Goal: Task Accomplishment & Management: Use online tool/utility

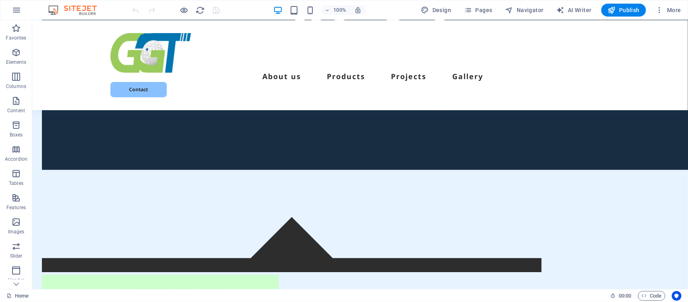
scroll to position [450, 0]
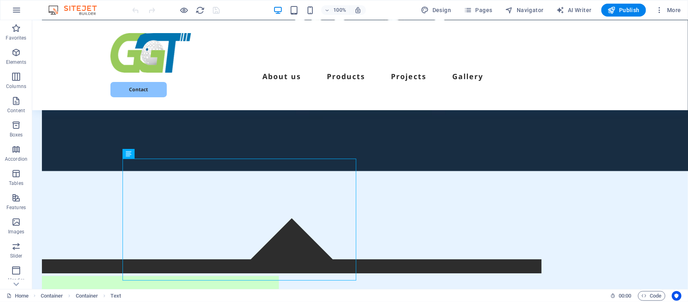
scroll to position [215, 0]
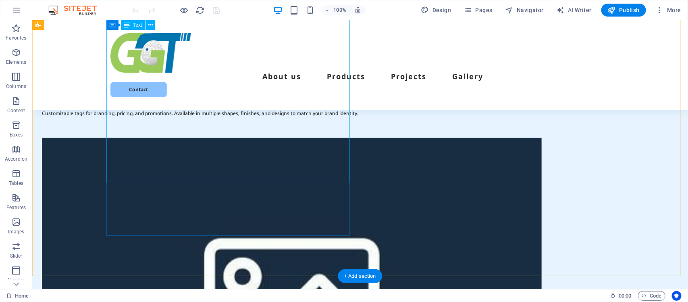
click at [324, 116] on div "Flexible Packaging Lightweight, durable, and versatile packaging options that e…" at bounding box center [292, 32] width 500 height 198
click at [323, 121] on div "Flexible Packaging Lightweight, durable, and versatile packaging options that e…" at bounding box center [292, 32] width 500 height 198
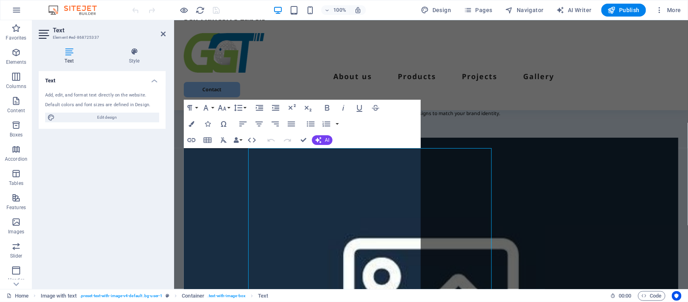
scroll to position [0, 0]
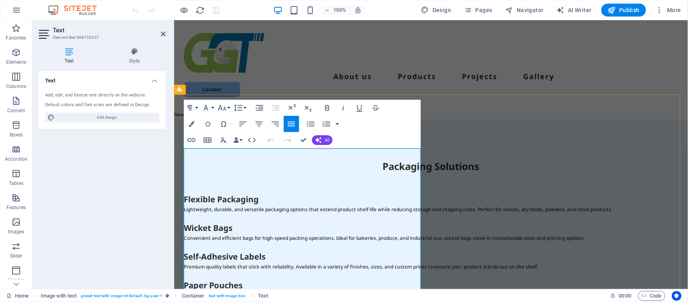
click at [326, 204] on p "Lightweight, durable, and versatile packaging options that extend product shelf…" at bounding box center [430, 208] width 495 height 9
click at [272, 204] on p "Lightweight, durable, and versatile packaging options that extend product shelf…" at bounding box center [430, 208] width 495 height 9
click at [135, 52] on icon at bounding box center [134, 52] width 63 height 8
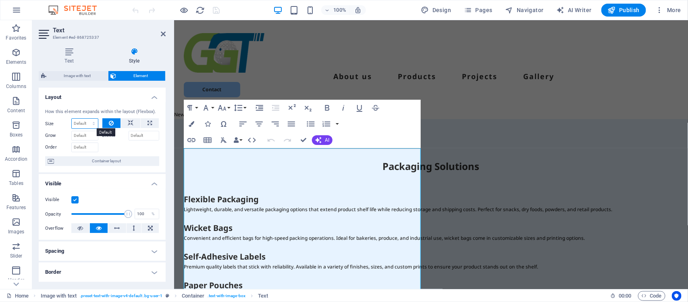
click at [91, 123] on select "Default auto px % 1/1 1/2 1/3 1/4 1/5 1/6 1/7 1/8 1/9 1/10" at bounding box center [85, 124] width 26 height 10
click at [91, 55] on icon at bounding box center [69, 52] width 61 height 8
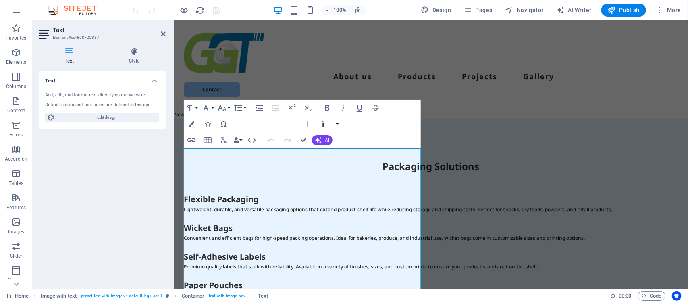
click at [337, 123] on button "button" at bounding box center [337, 124] width 6 height 16
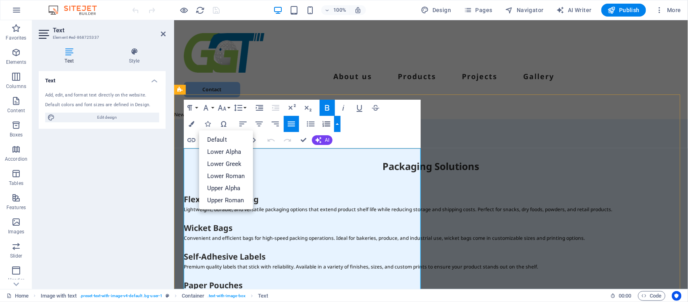
click at [365, 222] on h4 "Wicket Bags" at bounding box center [430, 227] width 495 height 11
click at [336, 233] on p "Convenient and efficient bags for high-speed packing operations. Ideal for bake…" at bounding box center [430, 237] width 495 height 9
click at [357, 233] on p "Convenient and efficient bags for high-speed packing operations. Ideal for bake…" at bounding box center [430, 237] width 495 height 9
click at [396, 135] on div "Paragraph Format Normal Heading 1 Heading 2 Heading 3 Heading 4 Heading 5 Headi…" at bounding box center [302, 124] width 237 height 48
click at [196, 106] on button "Paragraph Format" at bounding box center [191, 108] width 15 height 16
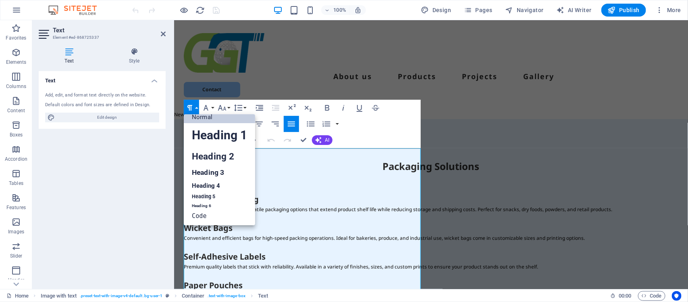
scroll to position [6, 0]
click at [214, 107] on button "Font Family" at bounding box center [207, 108] width 15 height 16
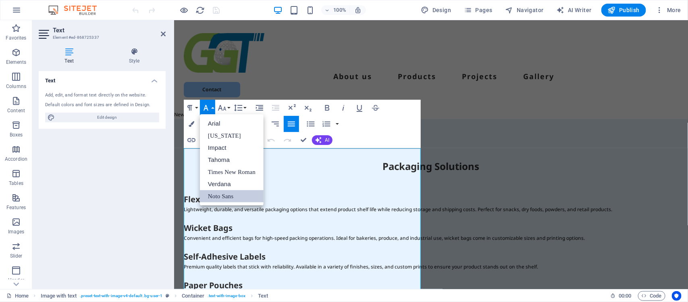
scroll to position [0, 0]
click at [233, 173] on link "Times New Roman" at bounding box center [232, 172] width 64 height 12
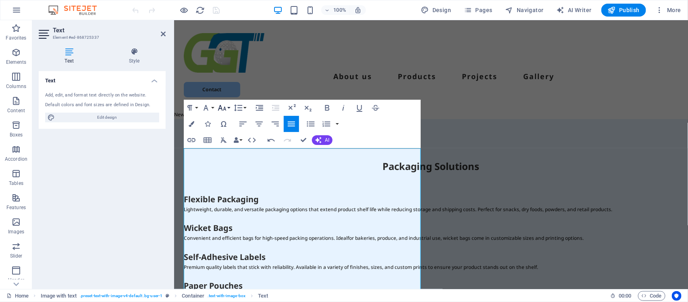
click at [229, 108] on button "Font Size" at bounding box center [223, 108] width 15 height 16
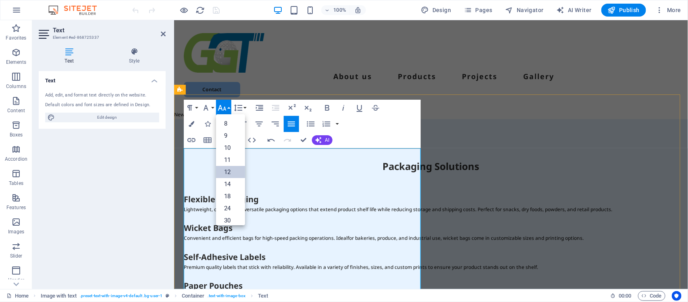
click at [284, 204] on p "Lightweight, durable, and versatile packaging options that extend product shelf…" at bounding box center [430, 208] width 495 height 9
click at [367, 133] on div "Paragraph Format Normal Heading 1 Heading 2 Heading 3 Heading 4 Heading 5 Headi…" at bounding box center [302, 124] width 237 height 48
click at [362, 242] on p at bounding box center [430, 246] width 495 height 9
click at [229, 172] on link "12" at bounding box center [230, 172] width 29 height 12
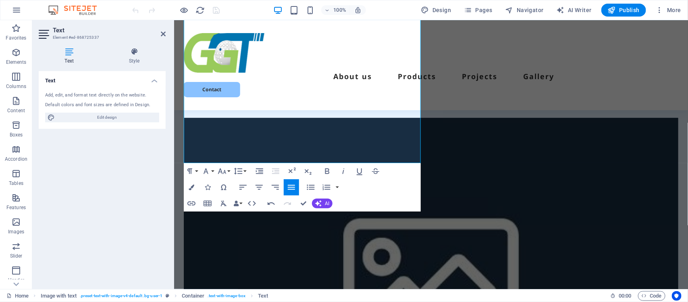
scroll to position [470, 0]
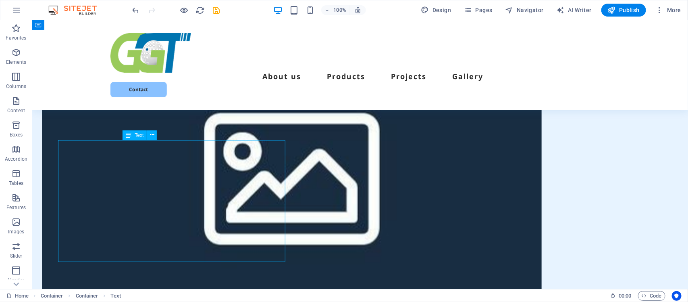
scroll to position [515, 0]
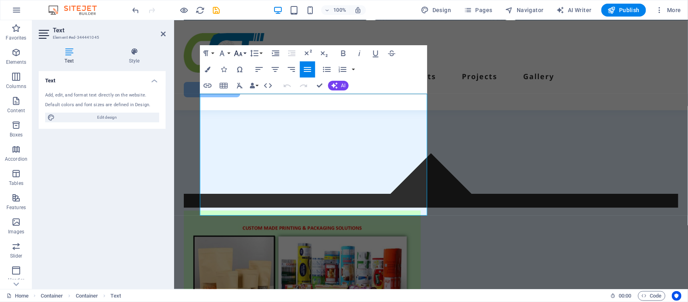
click at [246, 52] on button "Font Size" at bounding box center [239, 53] width 15 height 16
click at [257, 62] on link "12" at bounding box center [246, 60] width 29 height 12
click at [400, 82] on div "Paragraph Format Normal Heading 1 Heading 2 Heading 3 Heading 4 Heading 5 Headi…" at bounding box center [313, 69] width 227 height 48
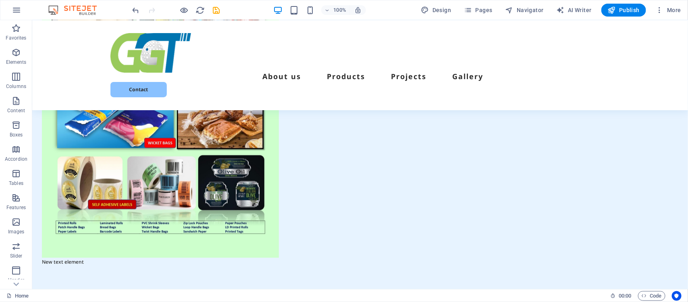
scroll to position [784, 0]
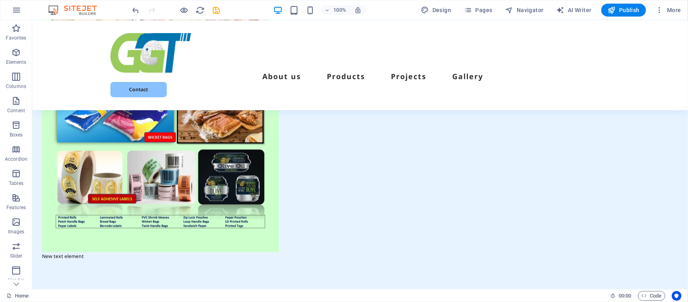
scroll to position [763, 0]
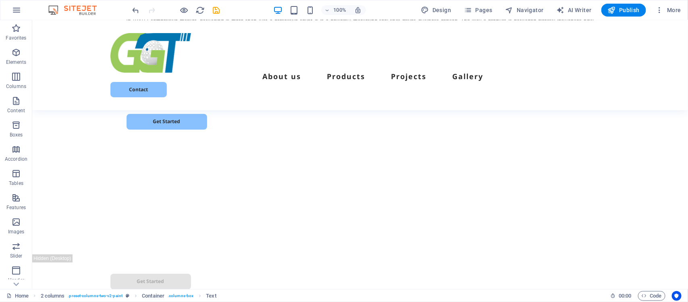
scroll to position [1146, 0]
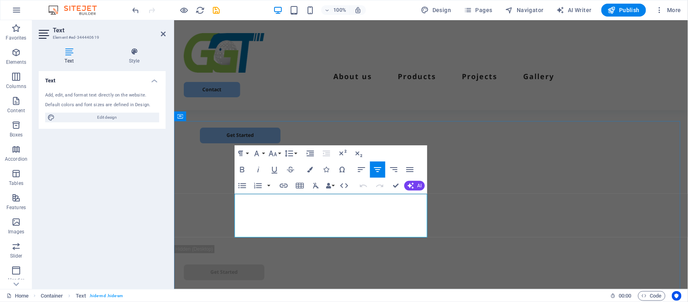
scroll to position [1156, 0]
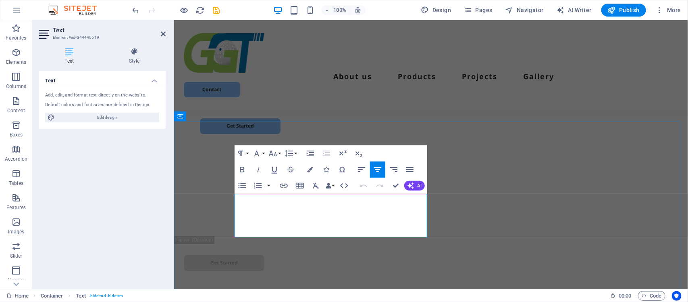
copy p "At Glopack, we provide end-to-end packaging solutions including product packagi…"
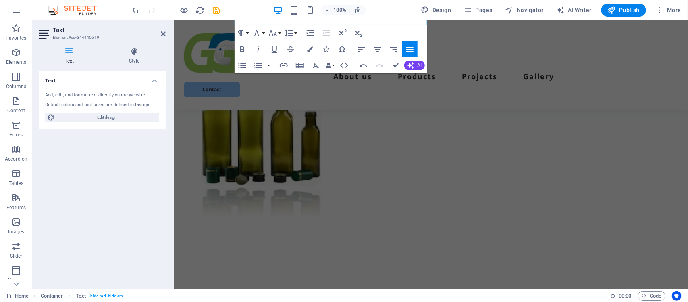
scroll to position [1156, 0]
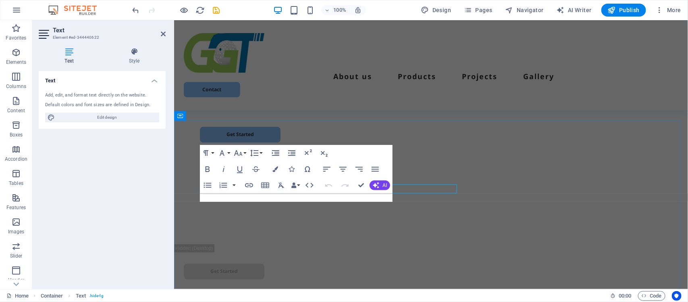
scroll to position [1156, 0]
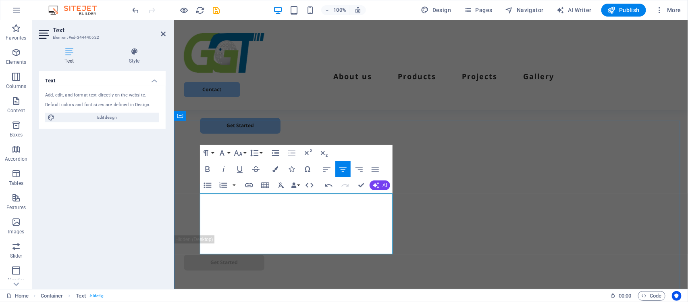
click at [246, 154] on button "Font Size" at bounding box center [239, 153] width 15 height 16
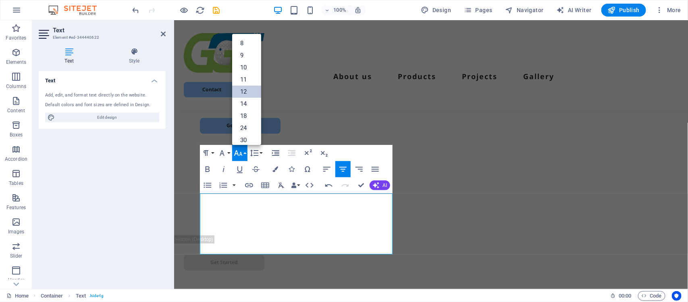
scroll to position [57, 0]
click at [255, 37] on link "12" at bounding box center [246, 34] width 29 height 12
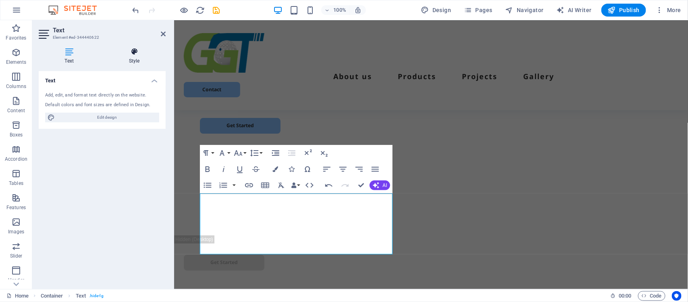
click at [134, 53] on icon at bounding box center [134, 52] width 63 height 8
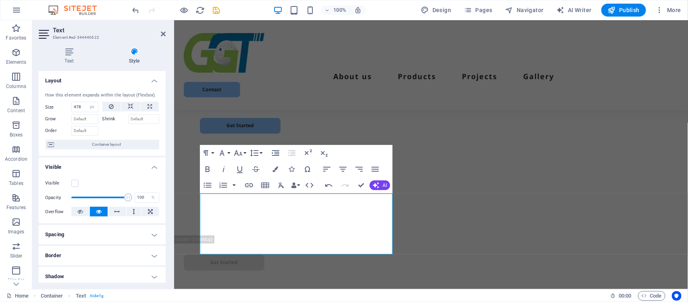
click at [154, 276] on h4 "Shadow" at bounding box center [102, 276] width 127 height 19
click at [166, 202] on div "Text Style Text Add, edit, and format text directly on the website. Default col…" at bounding box center [102, 165] width 140 height 248
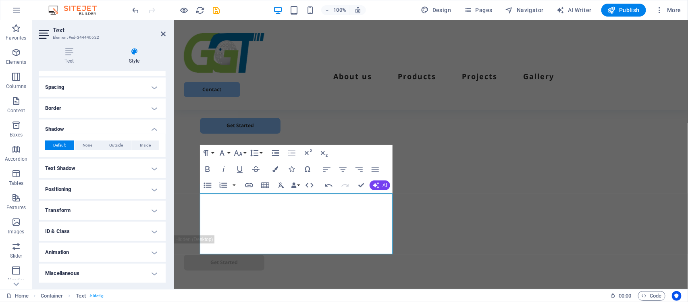
click at [152, 192] on h4 "Positioning" at bounding box center [102, 188] width 127 height 19
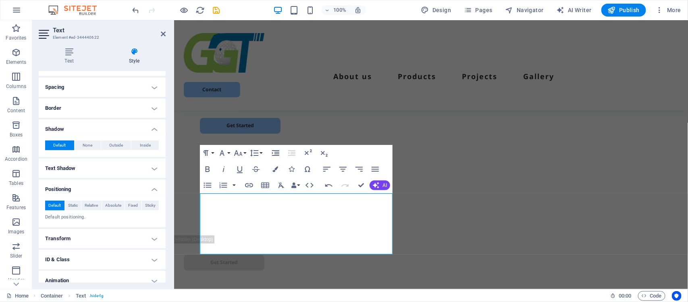
click at [152, 192] on h4 "Positioning" at bounding box center [102, 186] width 127 height 15
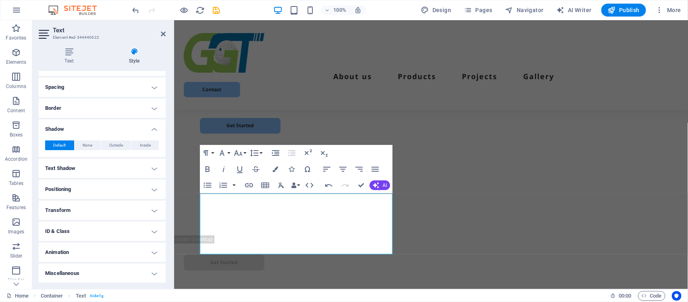
click at [154, 168] on h4 "Text Shadow" at bounding box center [102, 167] width 127 height 19
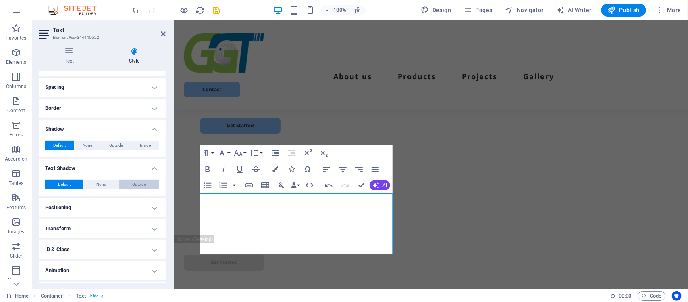
click at [140, 185] on span "Outside" at bounding box center [139, 184] width 14 height 10
type input "2"
type input "4"
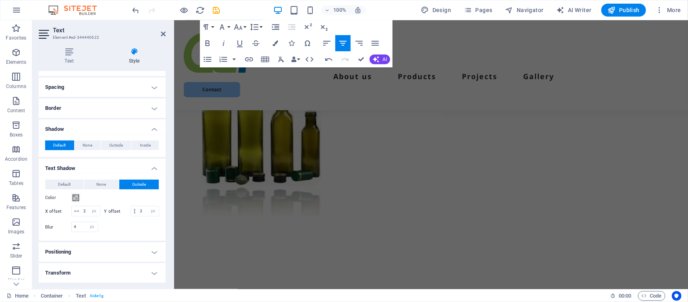
scroll to position [1156, 0]
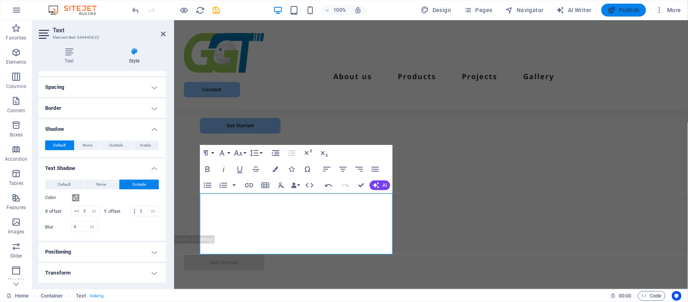
click at [634, 10] on span "Publish" at bounding box center [624, 10] width 32 height 8
checkbox input "false"
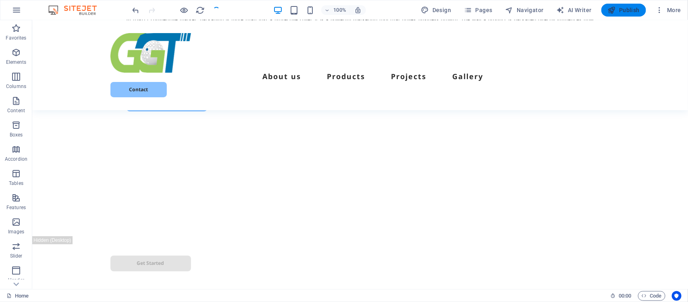
scroll to position [1147, 0]
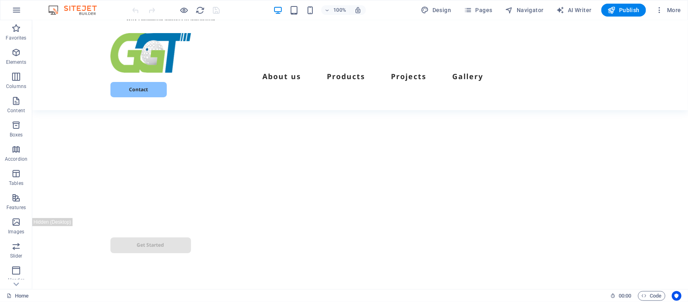
scroll to position [1409, 0]
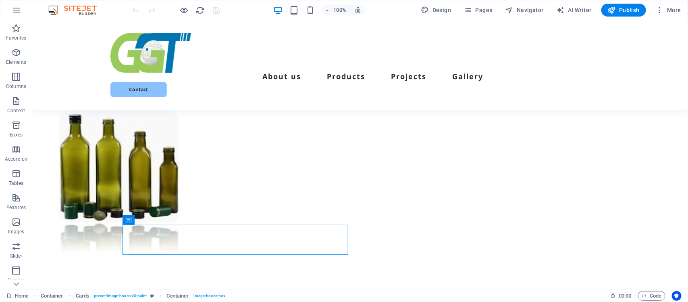
scroll to position [1349, 0]
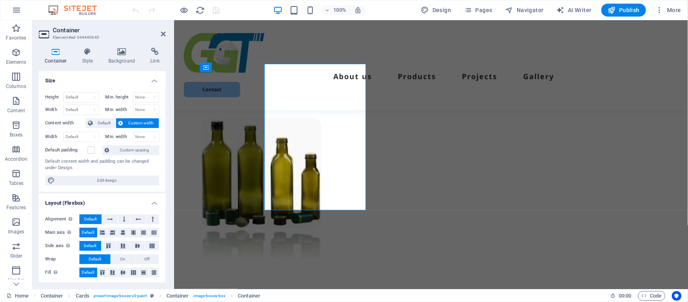
scroll to position [1357, 0]
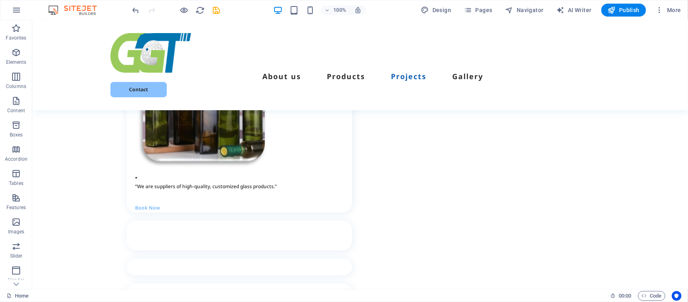
scroll to position [1942, 0]
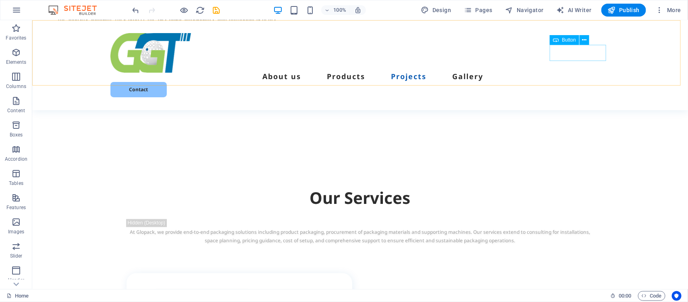
click at [581, 81] on div "Contact" at bounding box center [360, 89] width 500 height 16
click at [573, 81] on div "Contact" at bounding box center [360, 89] width 500 height 16
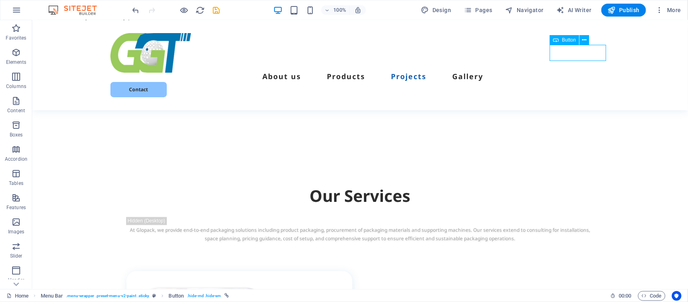
select select "px"
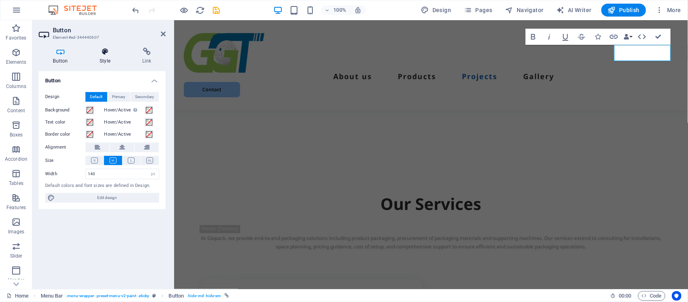
click at [106, 52] on icon at bounding box center [105, 52] width 40 height 8
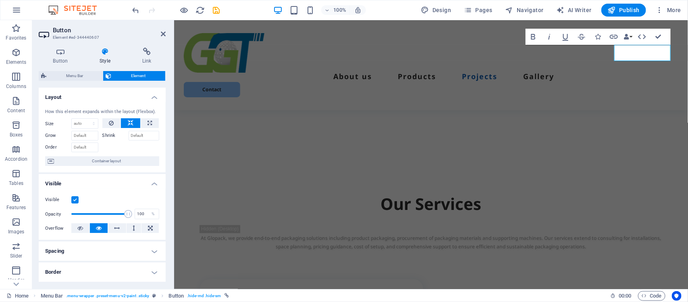
click at [166, 222] on div "Button Style Link Button Design Default Primary Secondary Background Hover/Acti…" at bounding box center [102, 165] width 140 height 248
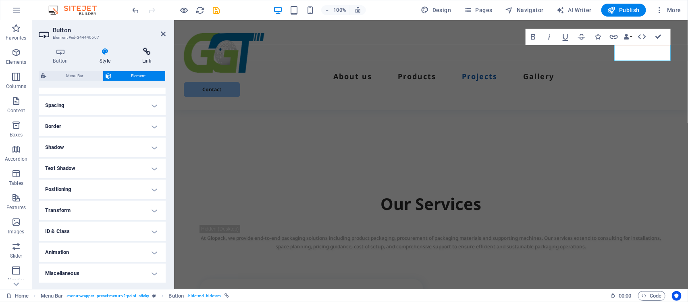
click at [146, 52] on icon at bounding box center [147, 52] width 38 height 8
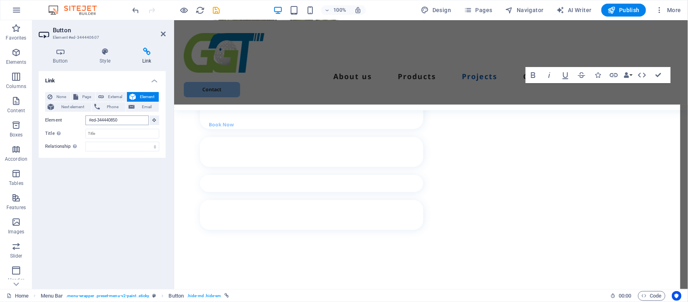
scroll to position [2555, 0]
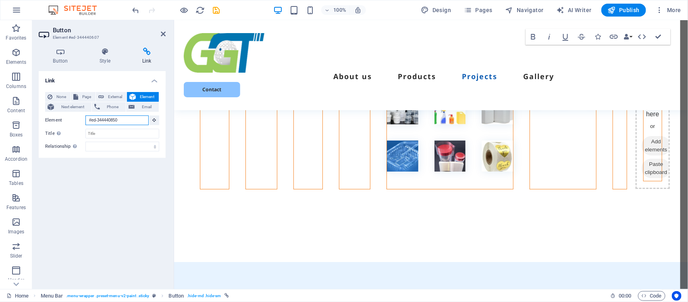
click at [111, 121] on input "#ed-344440850" at bounding box center [116, 120] width 63 height 10
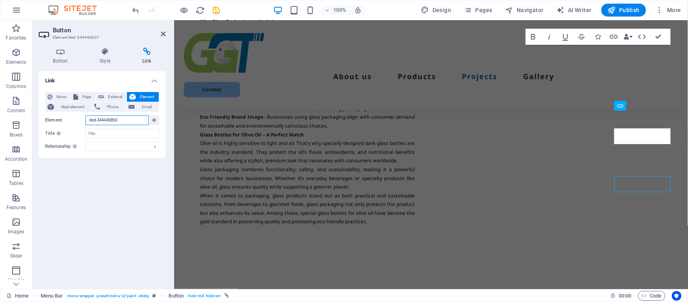
scroll to position [1813, 0]
click at [149, 95] on span "Element" at bounding box center [147, 97] width 18 height 10
click at [148, 96] on span "Element" at bounding box center [147, 97] width 18 height 10
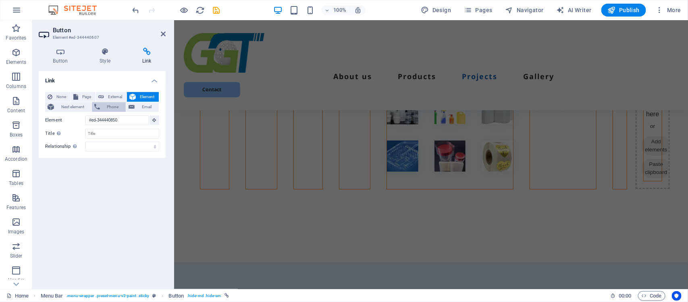
scroll to position [1748, 0]
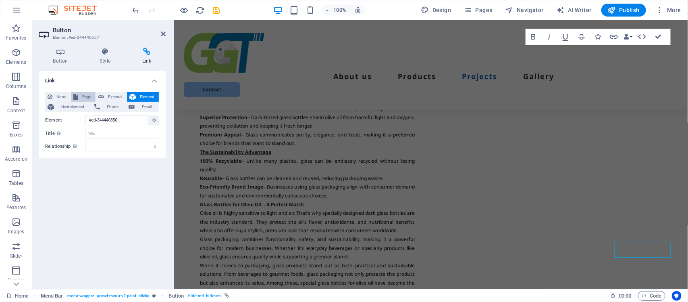
click at [85, 96] on span "Page" at bounding box center [87, 97] width 13 height 10
select select
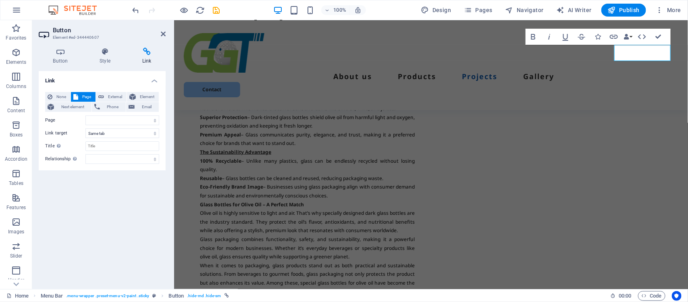
click at [85, 96] on span "Page" at bounding box center [87, 97] width 13 height 10
click at [65, 108] on span "Next element" at bounding box center [72, 107] width 33 height 10
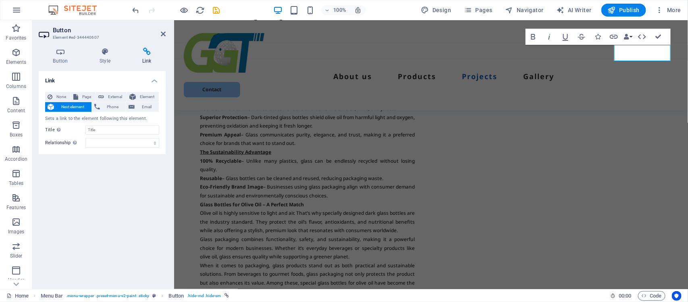
click at [65, 108] on span "Next element" at bounding box center [72, 107] width 33 height 10
click at [118, 104] on span "Phone" at bounding box center [112, 107] width 21 height 10
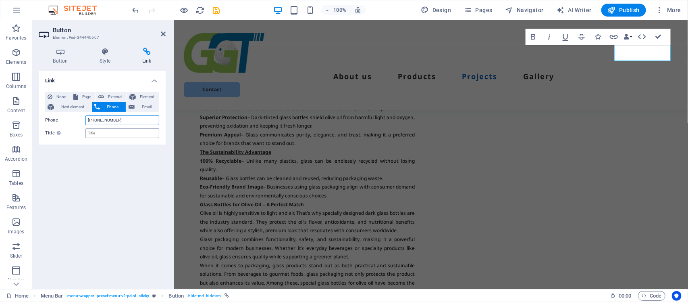
type input "[PHONE_NUMBER]"
click at [100, 136] on input "Title Additional link description, should not be the same as the link text. The…" at bounding box center [122, 133] width 74 height 10
click at [147, 105] on span "Email" at bounding box center [146, 107] width 19 height 10
click at [163, 33] on icon at bounding box center [163, 34] width 5 height 6
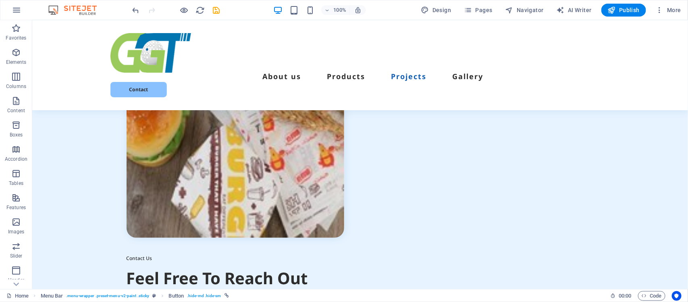
scroll to position [2835, 0]
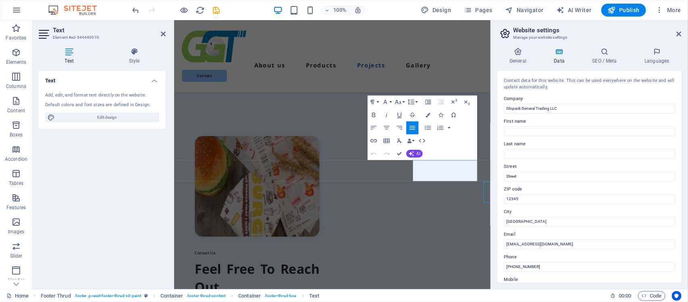
scroll to position [2729, 0]
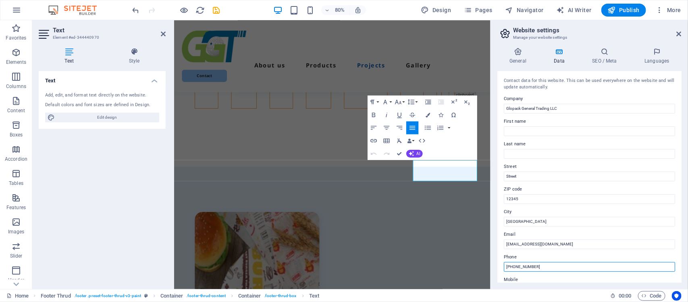
click at [536, 265] on input "[PHONE_NUMBER]" at bounding box center [589, 267] width 171 height 10
type input "[PHONE_NUMBER]"
click at [682, 220] on div "Contact data for this website. This can be used everywhere on the website and w…" at bounding box center [590, 176] width 184 height 211
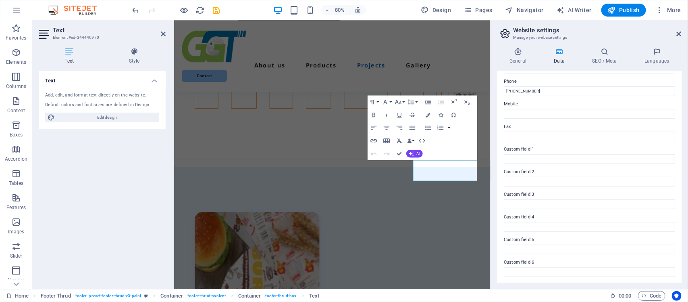
click at [682, 120] on div "General Data SEO / Meta Languages Website name [DOMAIN_NAME] Logo Drag files he…" at bounding box center [589, 165] width 197 height 248
click at [682, 148] on div "General Data SEO / Meta Languages Website name [DOMAIN_NAME] Logo Drag files he…" at bounding box center [589, 165] width 197 height 248
click at [679, 154] on div "Contact data for this website. This can be used everywhere on the website and w…" at bounding box center [590, 176] width 184 height 211
click at [678, 119] on div "Contact data for this website. This can be used everywhere on the website and w…" at bounding box center [590, 176] width 184 height 211
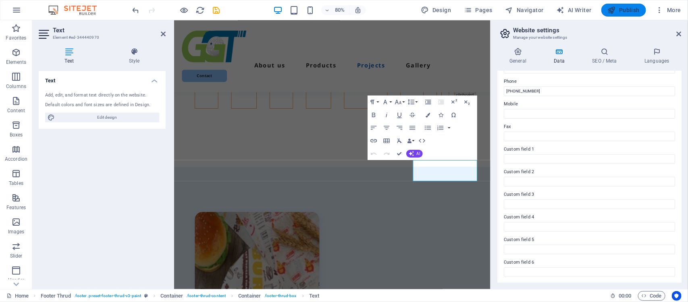
click at [634, 9] on span "Publish" at bounding box center [624, 10] width 32 height 8
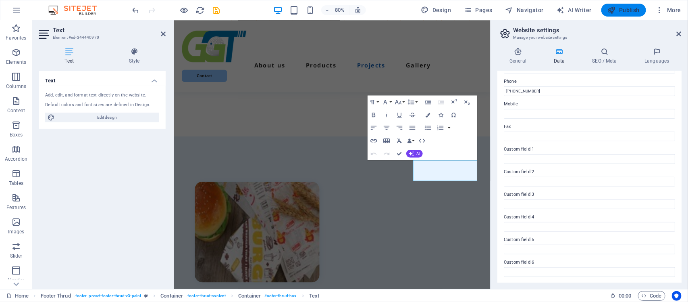
checkbox input "false"
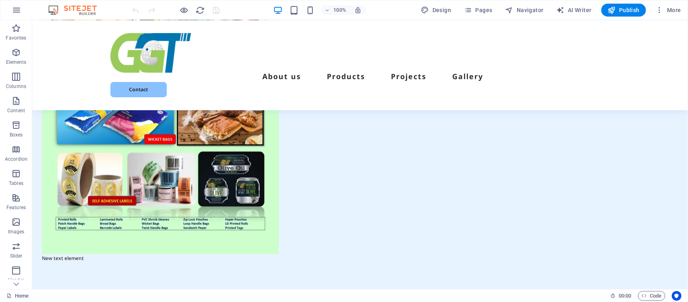
scroll to position [785, 0]
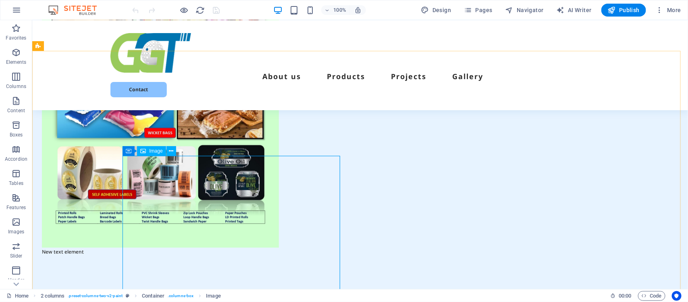
click at [154, 148] on span "Image" at bounding box center [155, 150] width 13 height 5
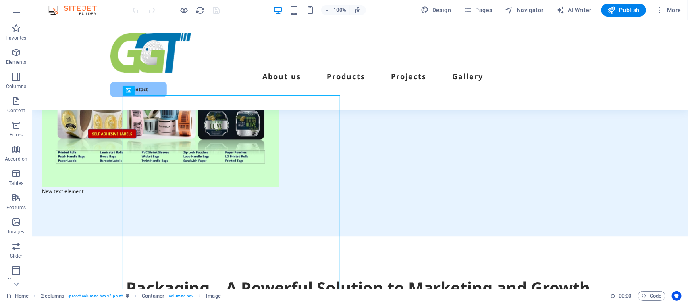
scroll to position [866, 0]
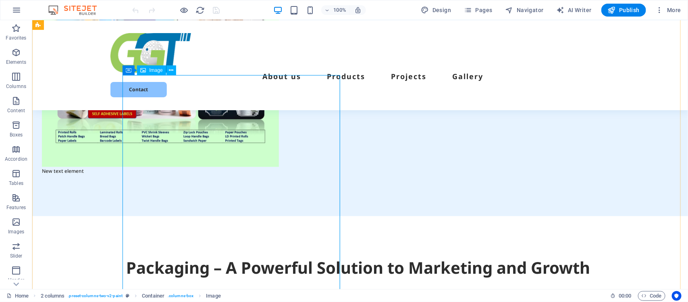
click at [183, 69] on icon at bounding box center [184, 70] width 4 height 8
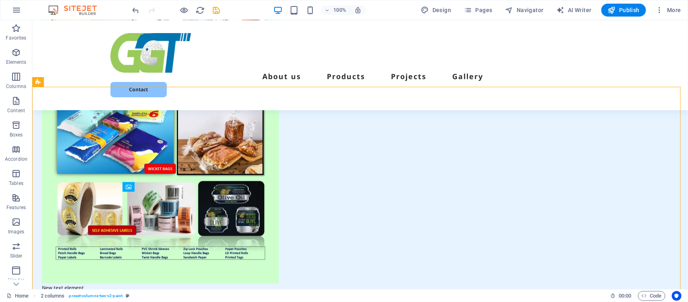
scroll to position [745, 0]
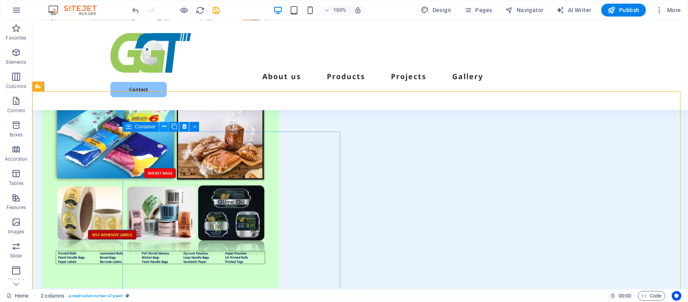
click at [164, 125] on icon at bounding box center [164, 126] width 4 height 8
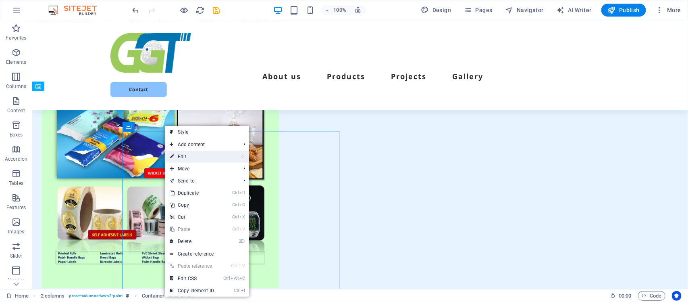
click at [182, 158] on link "⏎ Edit" at bounding box center [192, 156] width 54 height 12
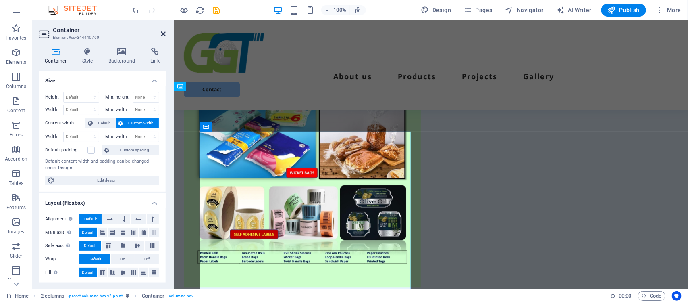
click at [162, 31] on icon at bounding box center [163, 34] width 5 height 6
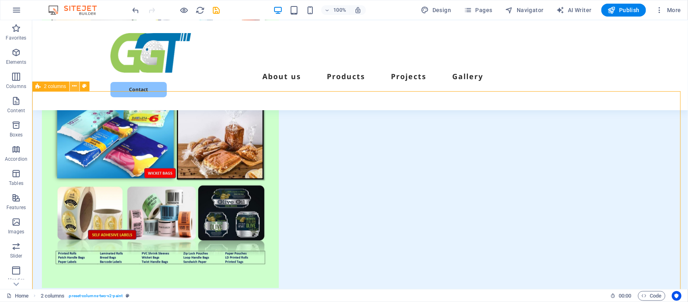
click at [72, 87] on icon at bounding box center [74, 86] width 4 height 8
click at [73, 85] on icon at bounding box center [74, 86] width 4 height 8
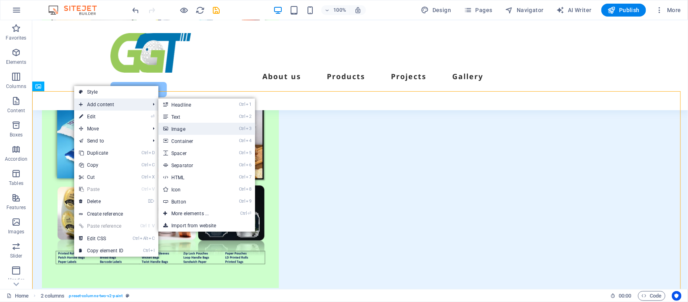
click at [180, 128] on link "Ctrl 3 Image" at bounding box center [191, 129] width 67 height 12
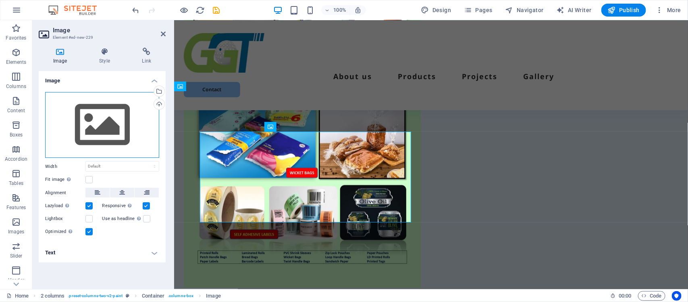
click at [102, 118] on div "Drag files here, click to choose files or select files from Files or our free s…" at bounding box center [102, 125] width 114 height 66
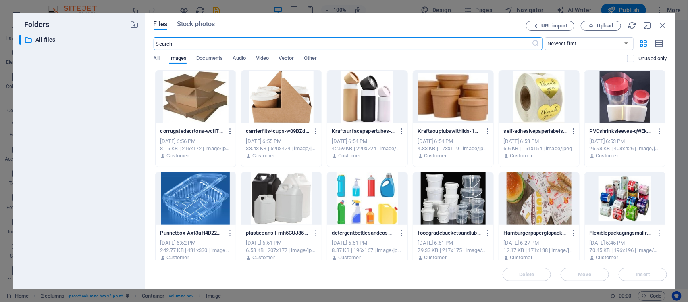
scroll to position [800, 0]
click at [604, 23] on span "Upload" at bounding box center [605, 25] width 17 height 5
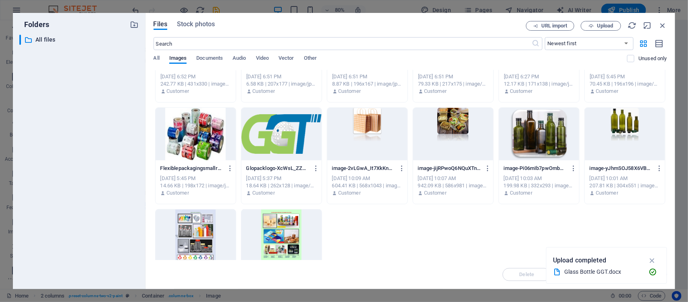
scroll to position [212, 0]
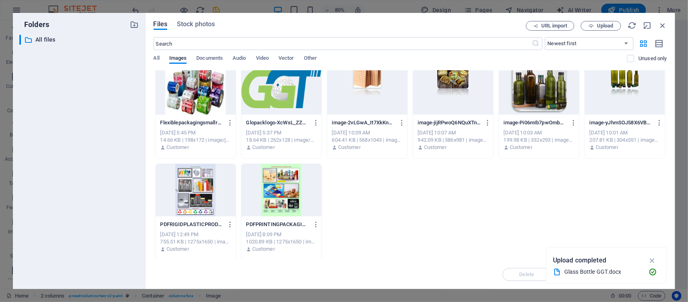
click at [595, 261] on p "Upload completed" at bounding box center [579, 260] width 53 height 10
